Goal: Information Seeking & Learning: Learn about a topic

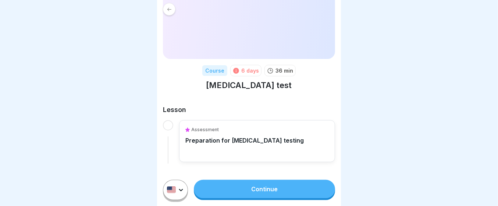
scroll to position [62, 0]
click at [230, 189] on link "Continue" at bounding box center [264, 189] width 141 height 18
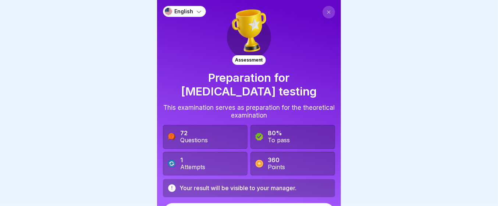
click at [323, 11] on button at bounding box center [329, 12] width 13 height 13
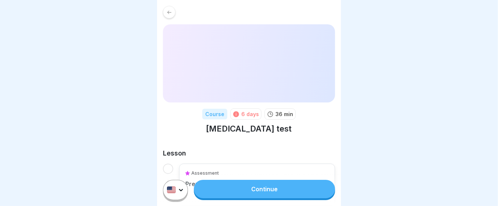
click at [241, 118] on div "6 days" at bounding box center [250, 114] width 18 height 8
click at [175, 7] on div at bounding box center [169, 12] width 13 height 13
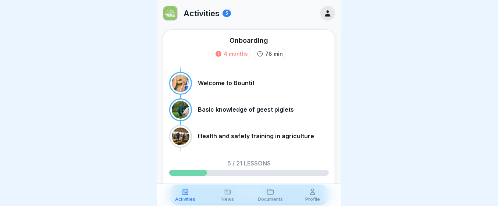
click at [392, 66] on div at bounding box center [249, 103] width 498 height 206
